Goal: Task Accomplishment & Management: Use online tool/utility

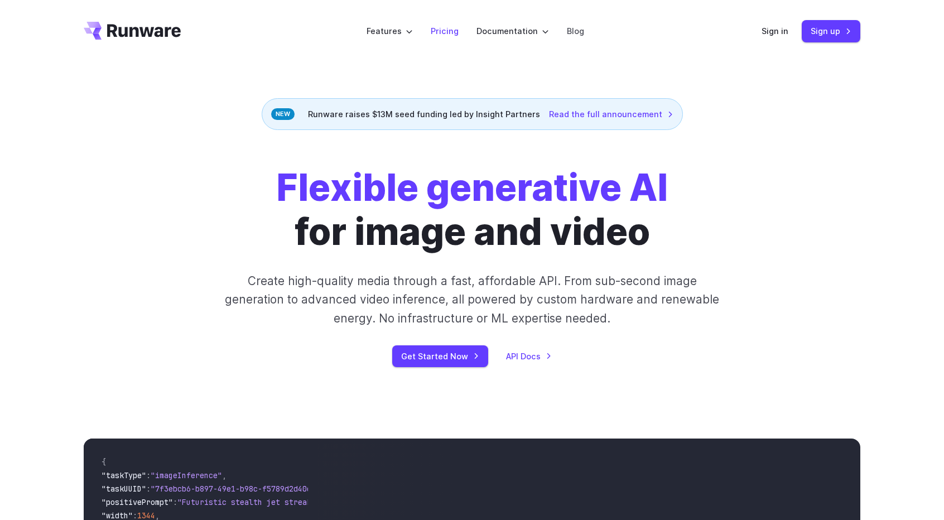
click at [446, 32] on link "Pricing" at bounding box center [445, 31] width 28 height 13
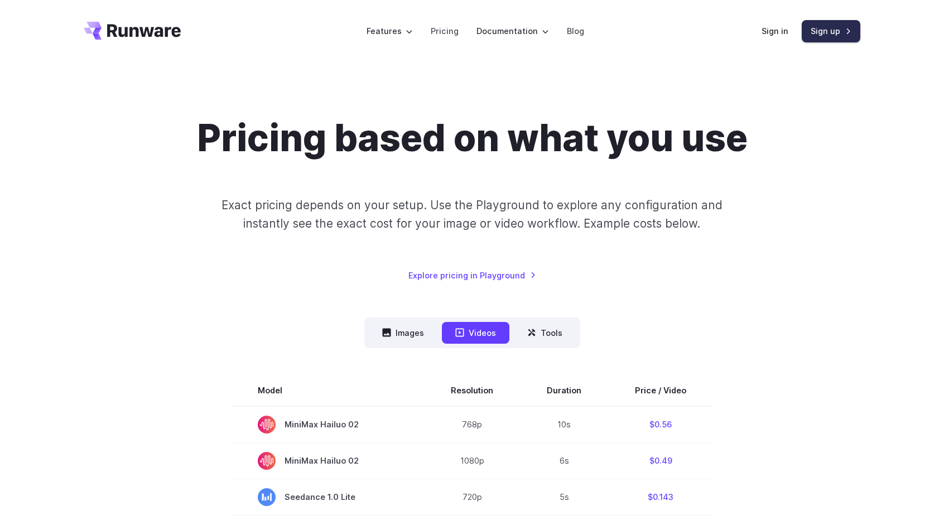
click at [834, 33] on link "Sign up" at bounding box center [831, 31] width 59 height 22
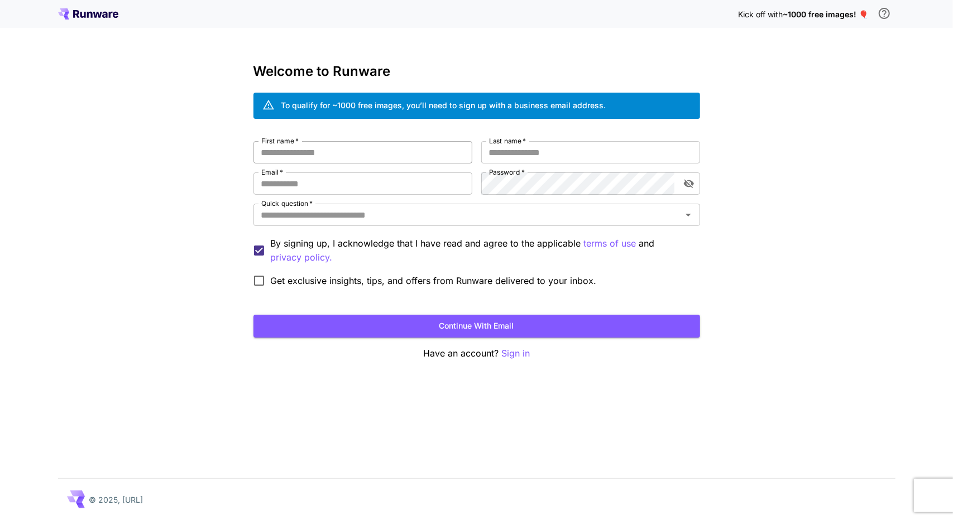
click at [295, 151] on input "First name   *" at bounding box center [362, 152] width 219 height 22
click at [339, 149] on input "First name   *" at bounding box center [362, 152] width 219 height 22
type input "*******"
click at [556, 150] on input "Last name   *" at bounding box center [590, 152] width 219 height 22
type input "*******"
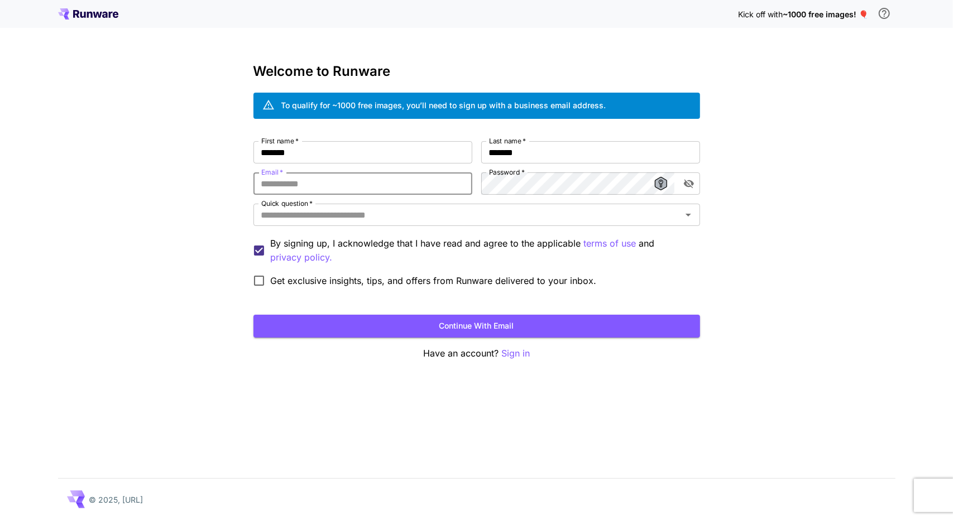
click at [330, 182] on input "Email   *" at bounding box center [362, 183] width 219 height 22
type input "**********"
click at [472, 205] on div "Quick question   *" at bounding box center [476, 215] width 446 height 22
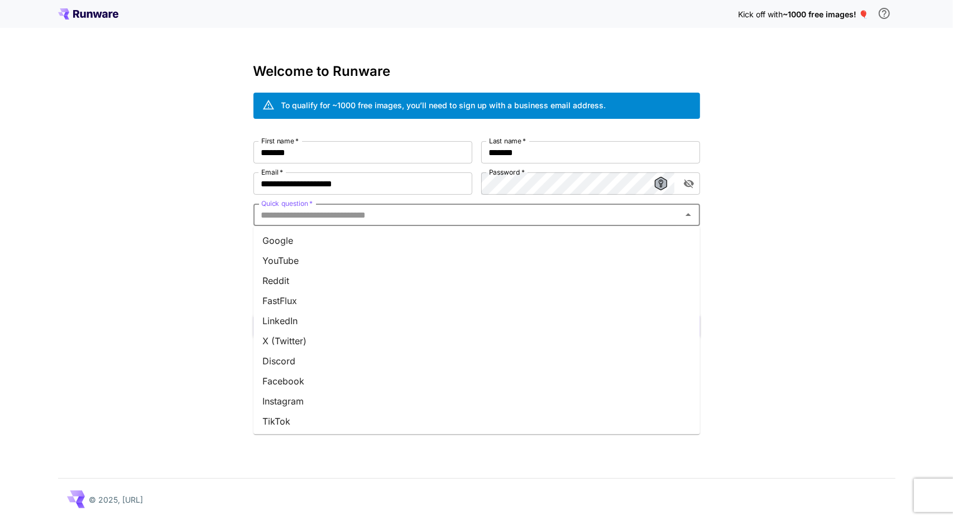
click at [313, 216] on input "Quick question   *" at bounding box center [467, 215] width 421 height 16
click at [298, 239] on li "Google" at bounding box center [476, 240] width 446 height 20
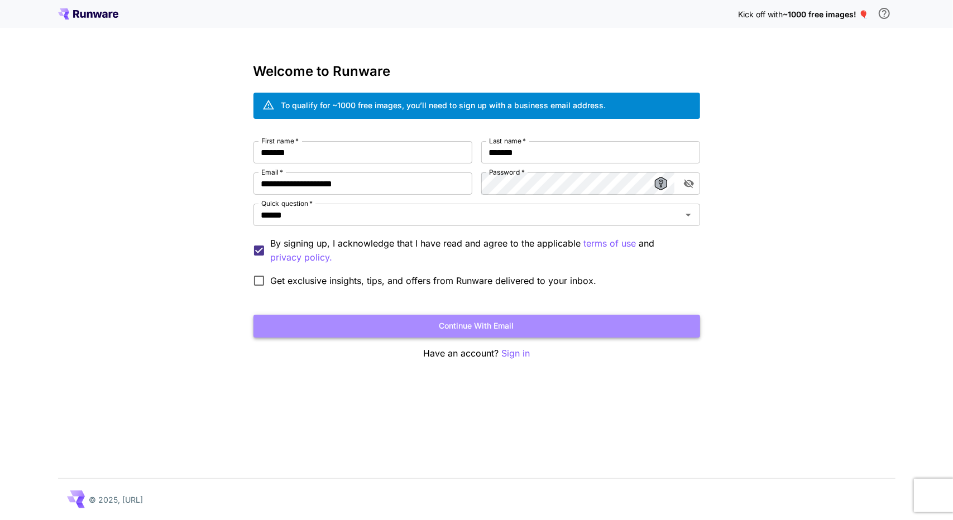
click at [467, 323] on button "Continue with email" at bounding box center [476, 326] width 446 height 23
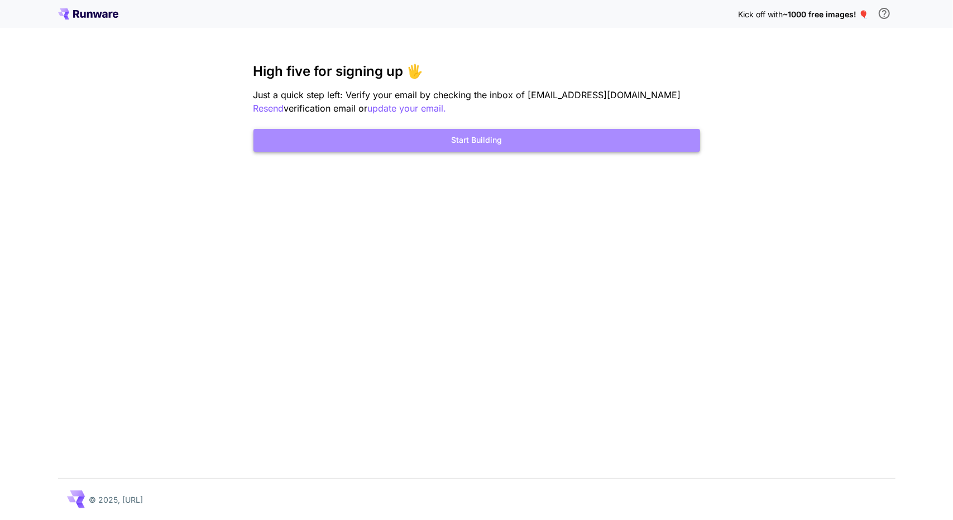
click at [492, 140] on button "Start Building" at bounding box center [476, 140] width 446 height 23
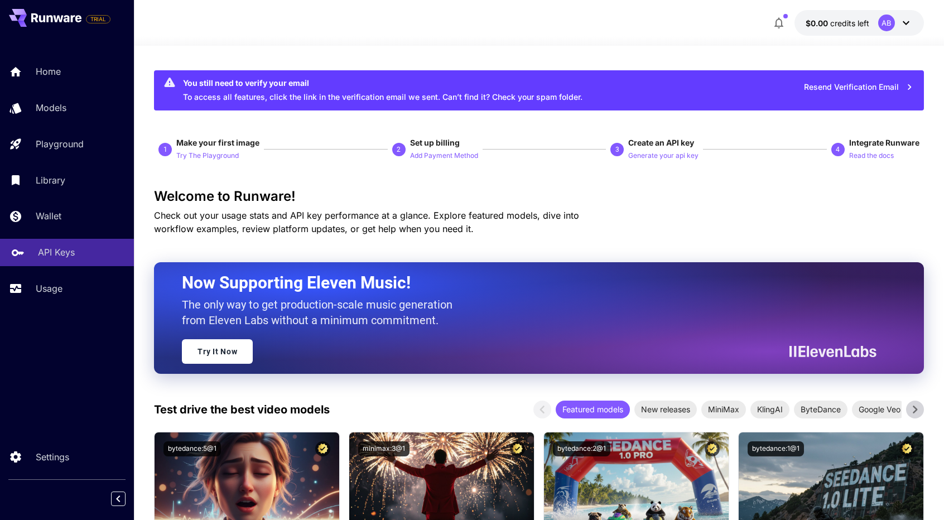
click at [49, 252] on p "API Keys" at bounding box center [56, 252] width 37 height 13
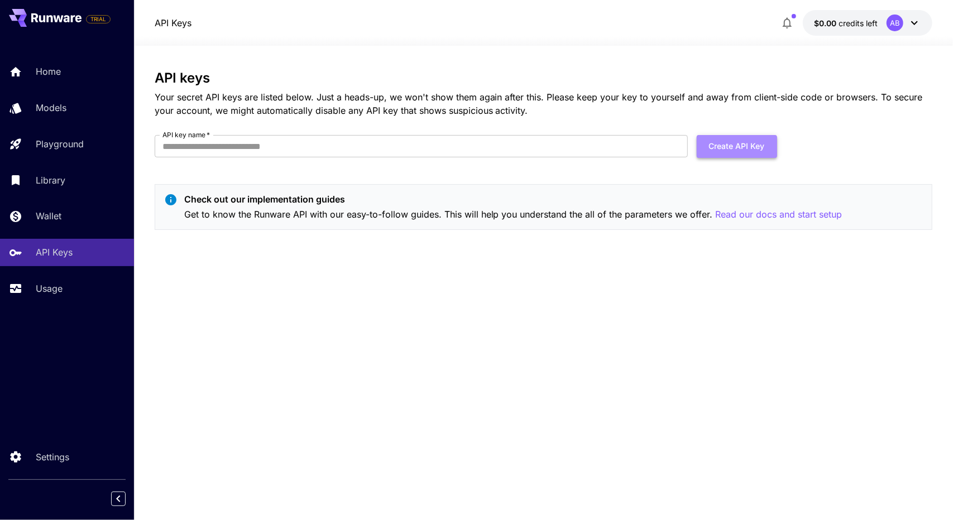
click at [731, 147] on button "Create API Key" at bounding box center [736, 146] width 80 height 23
click at [290, 155] on input "API key name   *" at bounding box center [421, 146] width 533 height 22
type input "**********"
click at [714, 148] on button "Create API Key" at bounding box center [736, 146] width 80 height 23
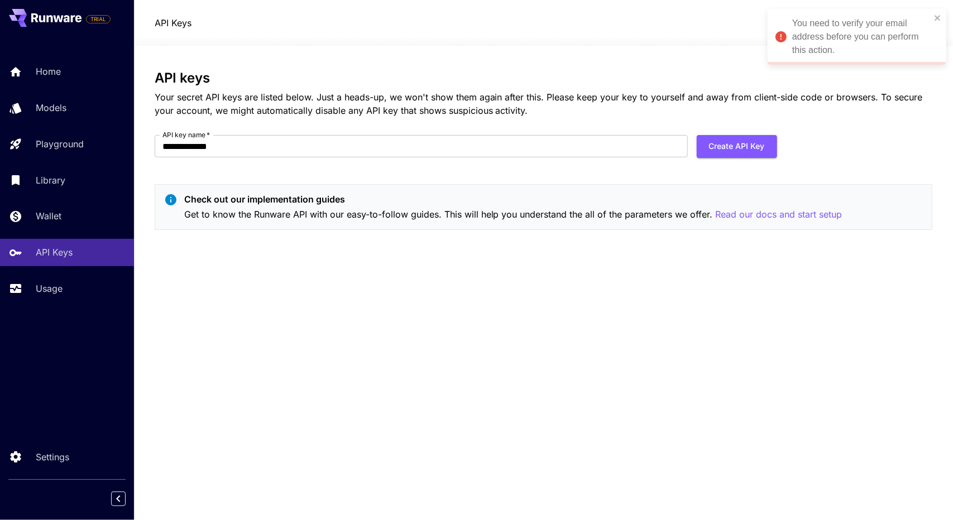
click at [825, 36] on div "You need to verify your email address before you can perform this action." at bounding box center [861, 37] width 138 height 40
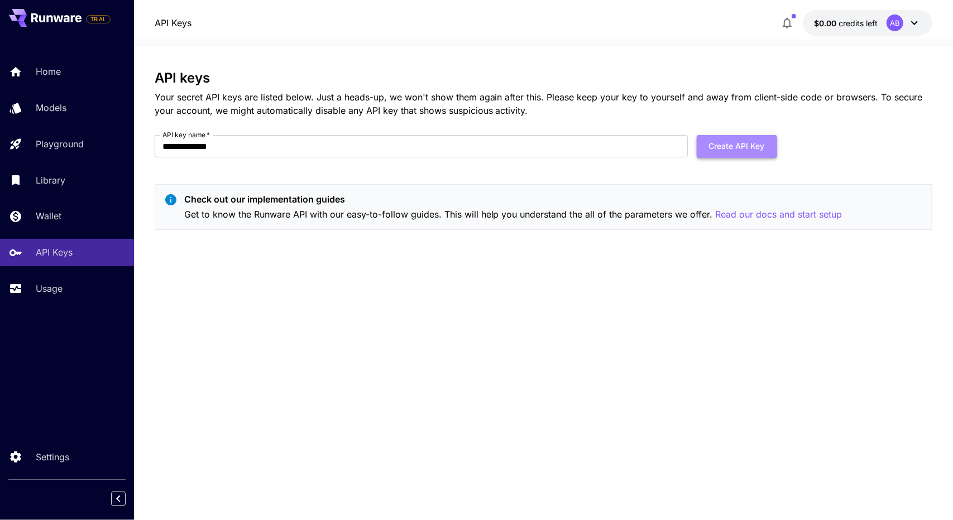
click at [721, 142] on button "Create API Key" at bounding box center [736, 146] width 80 height 23
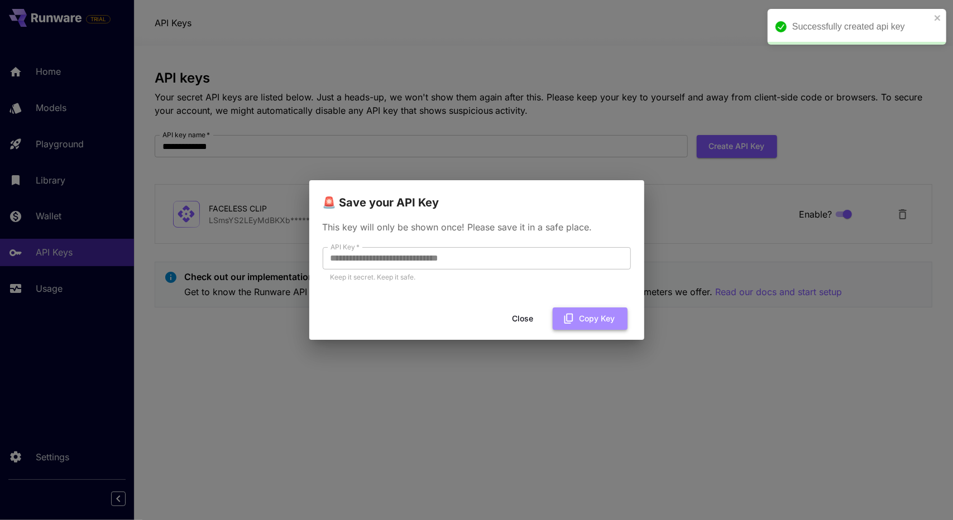
click at [583, 321] on button "Copy Key" at bounding box center [589, 318] width 75 height 23
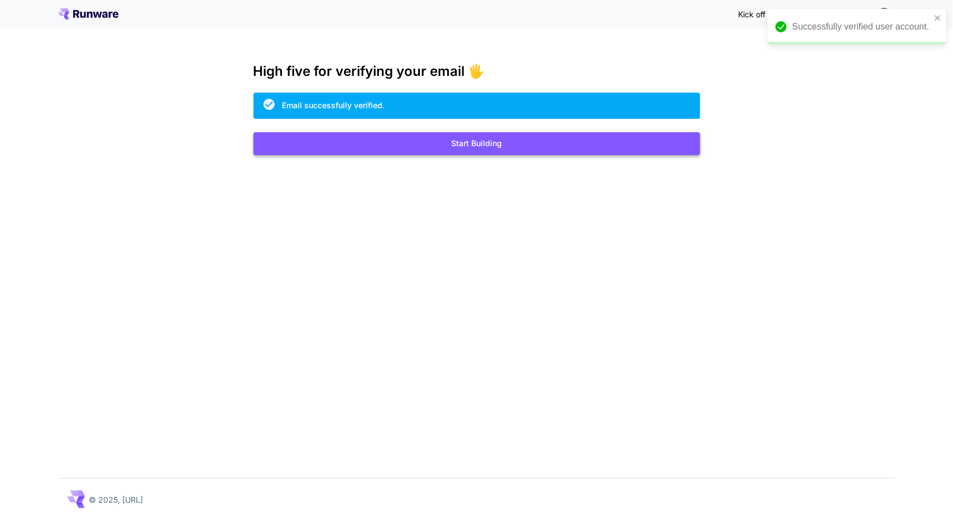
click at [471, 143] on button "Start Building" at bounding box center [476, 143] width 446 height 23
